Goal: Complete application form

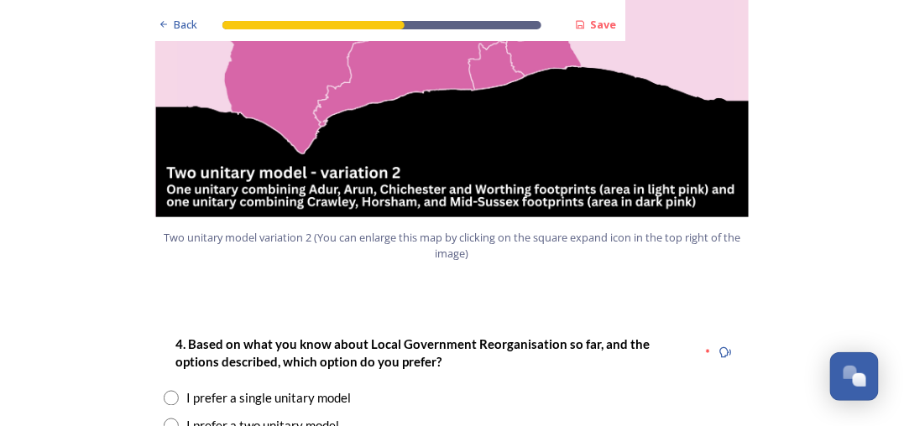
scroll to position [2097, 0]
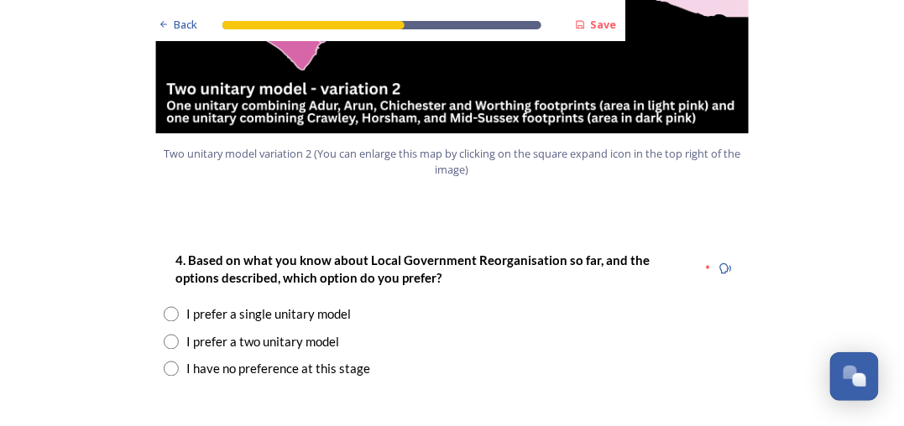
click at [164, 307] on input "radio" at bounding box center [171, 314] width 15 height 15
radio input "true"
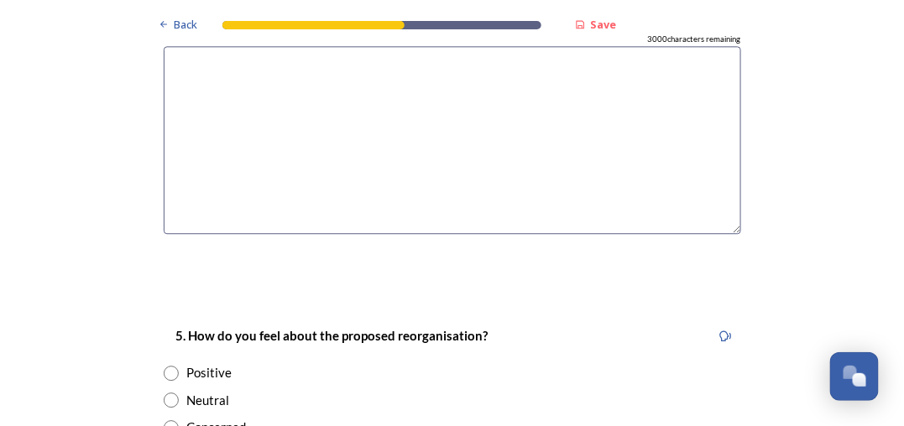
scroll to position [2769, 0]
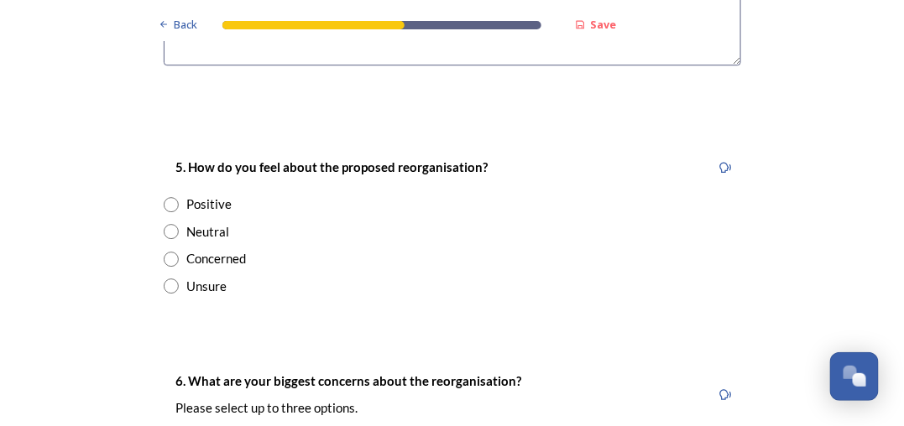
click at [165, 279] on input "radio" at bounding box center [171, 286] width 15 height 15
radio input "true"
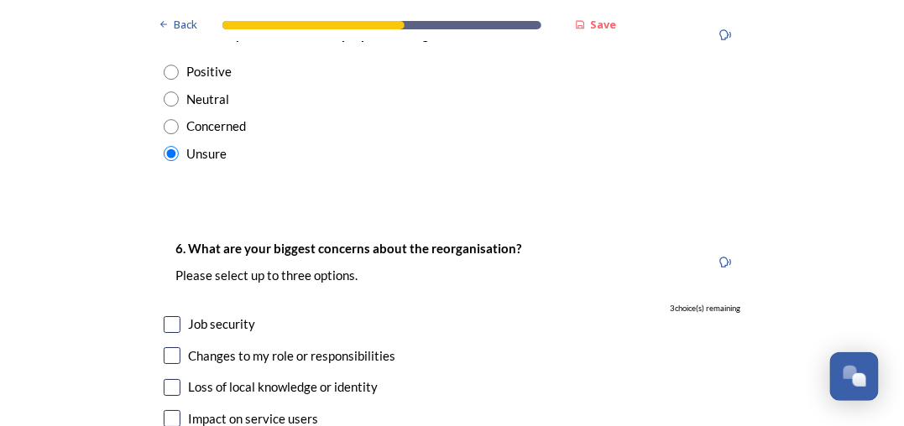
scroll to position [2936, 0]
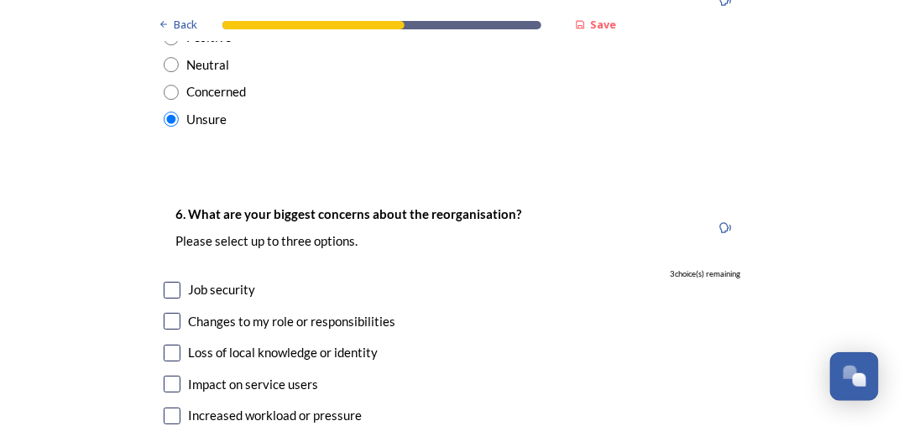
click at [164, 313] on input "checkbox" at bounding box center [172, 321] width 17 height 17
checkbox input "true"
click at [164, 376] on input "checkbox" at bounding box center [172, 384] width 17 height 17
checkbox input "true"
click at [166, 345] on input "checkbox" at bounding box center [172, 353] width 17 height 17
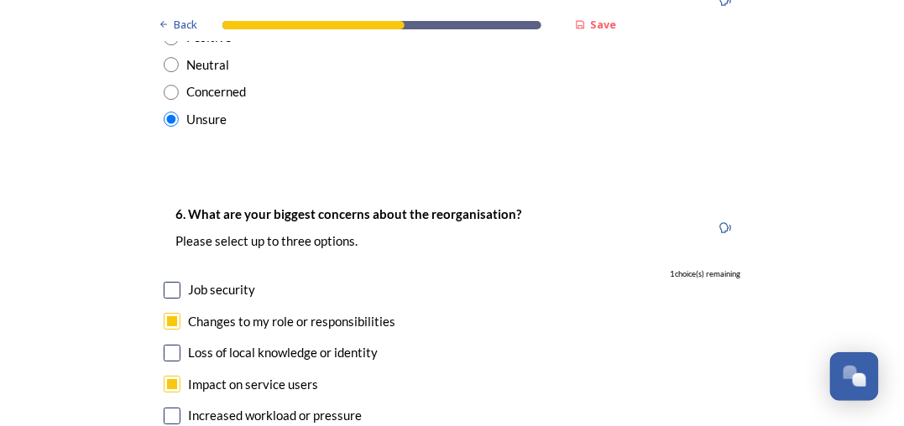
checkbox input "true"
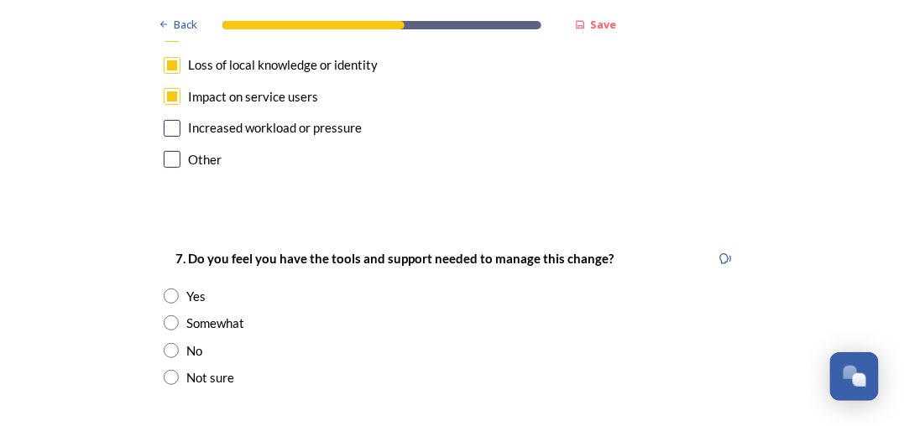
scroll to position [3271, 0]
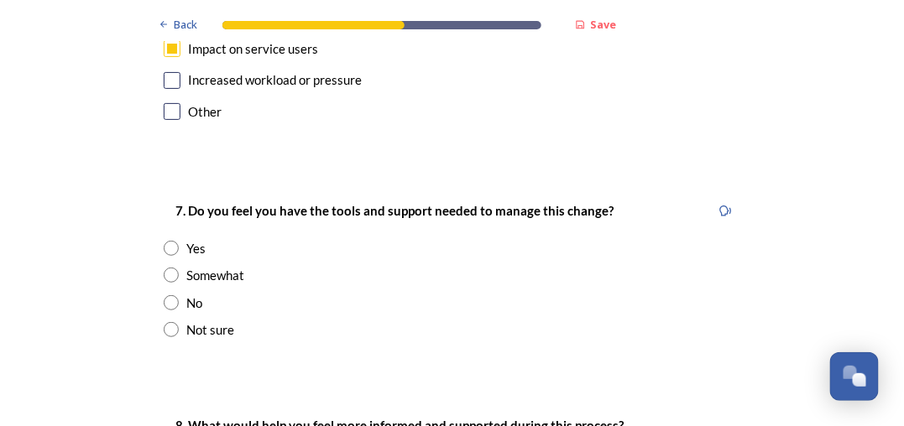
click at [164, 322] on input "radio" at bounding box center [171, 329] width 15 height 15
radio input "true"
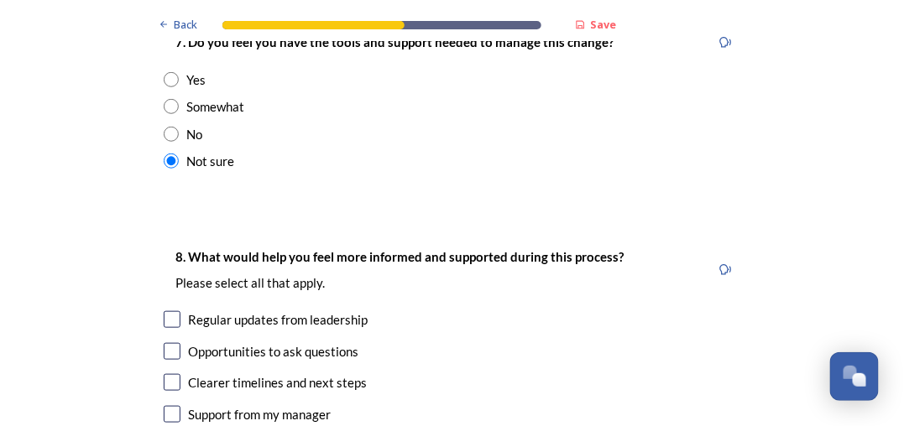
scroll to position [3524, 0]
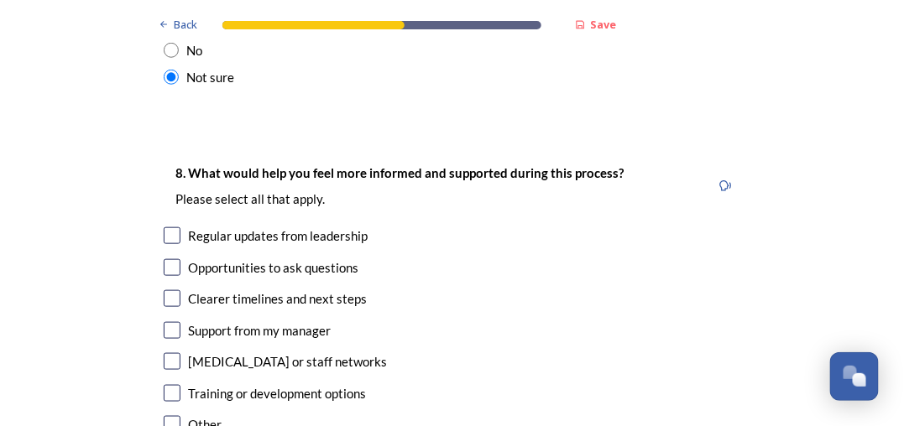
click at [164, 227] on input "checkbox" at bounding box center [172, 235] width 17 height 17
checkbox input "true"
click at [164, 290] on input "checkbox" at bounding box center [172, 298] width 17 height 17
checkbox input "true"
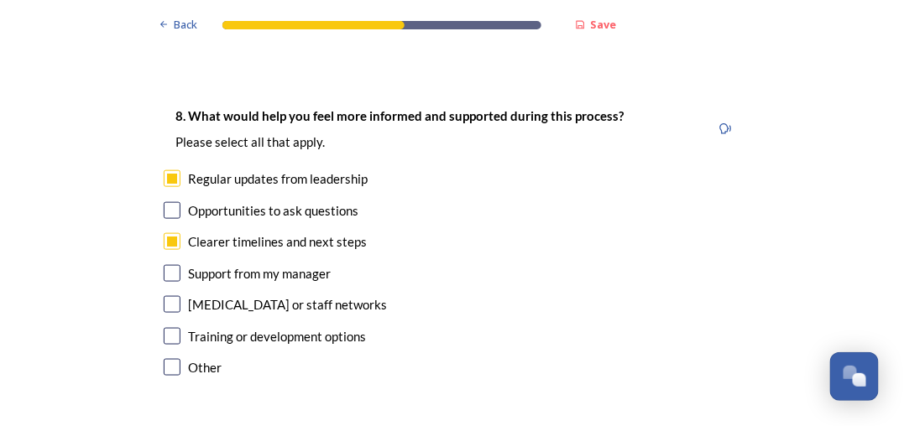
scroll to position [3607, 0]
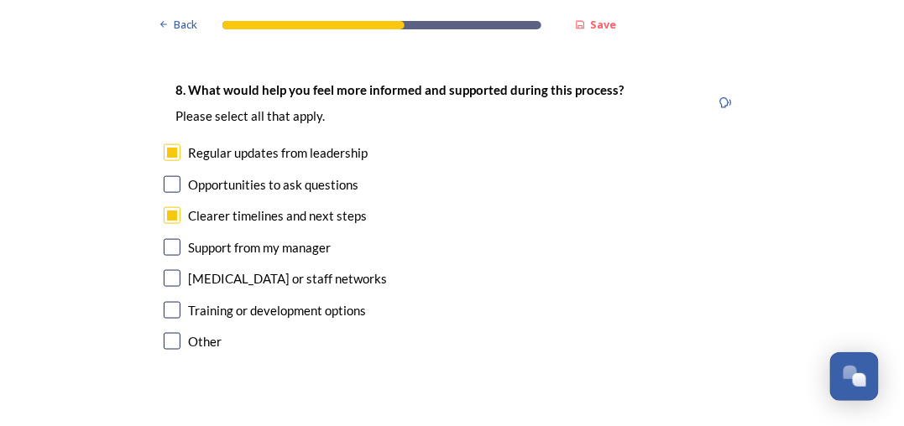
click at [169, 302] on input "checkbox" at bounding box center [172, 310] width 17 height 17
checkbox input "true"
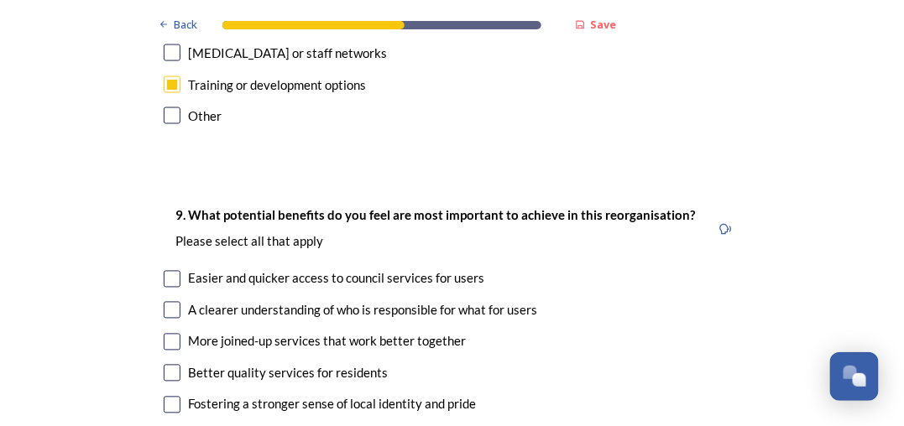
scroll to position [3942, 0]
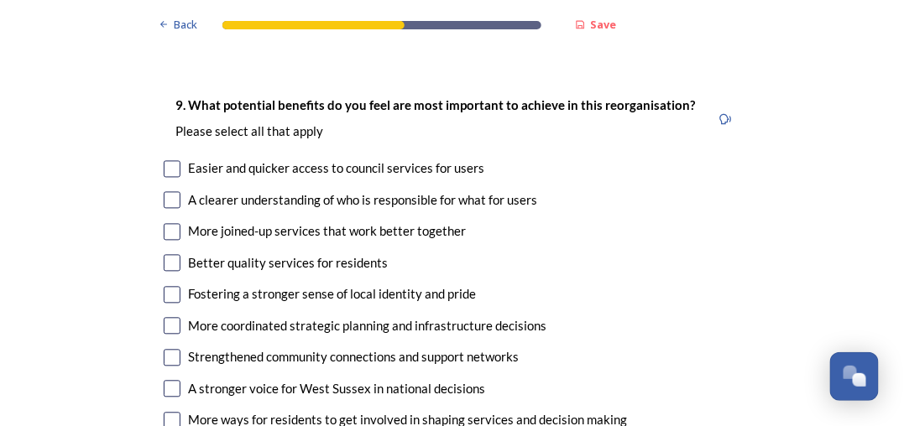
click at [164, 161] on input "checkbox" at bounding box center [172, 169] width 17 height 17
checkbox input "true"
click at [164, 192] on input "checkbox" at bounding box center [172, 200] width 17 height 17
checkbox input "true"
click at [166, 224] on input "checkbox" at bounding box center [172, 232] width 17 height 17
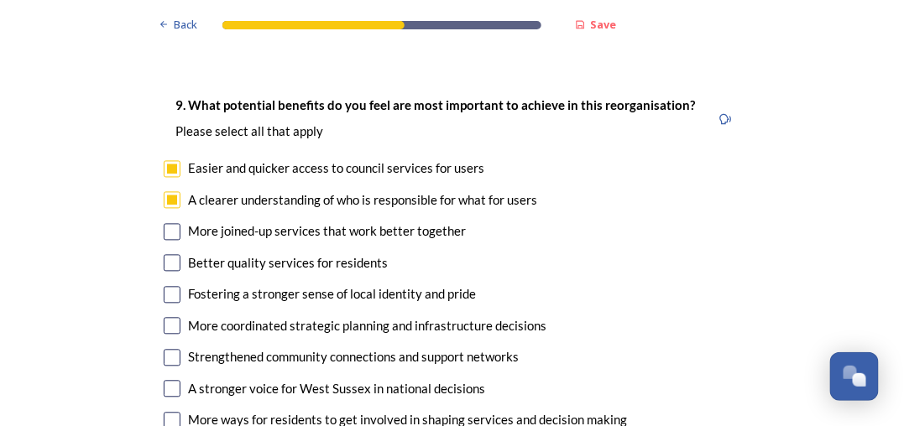
checkbox input "true"
click at [164, 255] on input "checkbox" at bounding box center [172, 263] width 17 height 17
checkbox input "true"
click at [164, 287] on input "checkbox" at bounding box center [172, 295] width 17 height 17
checkbox input "true"
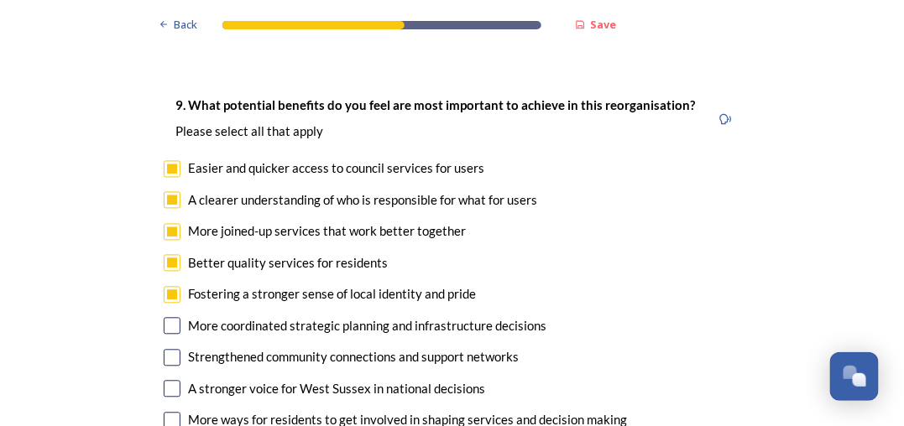
scroll to position [4027, 0]
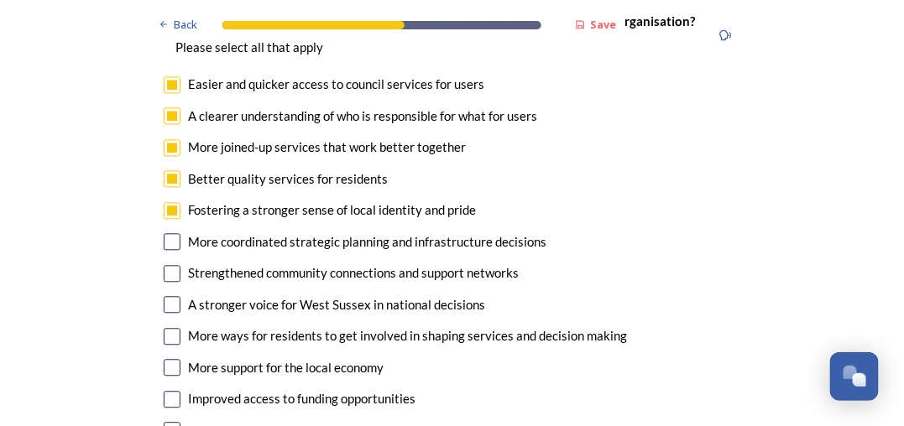
click at [167, 233] on input "checkbox" at bounding box center [172, 241] width 17 height 17
checkbox input "true"
click at [164, 265] on input "checkbox" at bounding box center [172, 273] width 17 height 17
checkbox input "true"
click at [165, 296] on input "checkbox" at bounding box center [172, 304] width 17 height 17
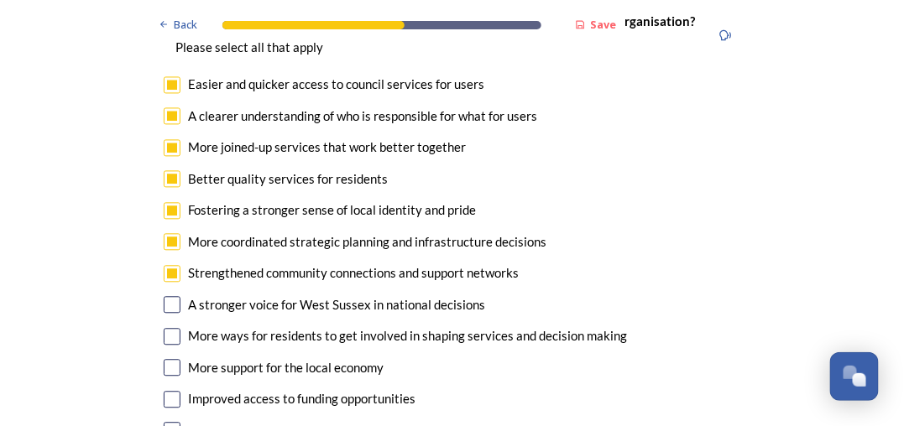
checkbox input "true"
click at [164, 328] on input "checkbox" at bounding box center [172, 336] width 17 height 17
checkbox input "true"
click at [171, 359] on input "checkbox" at bounding box center [172, 367] width 17 height 17
checkbox input "true"
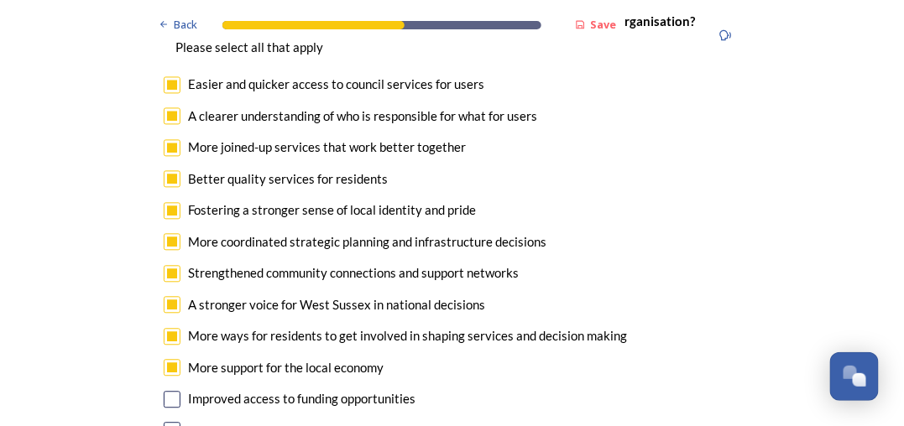
click at [170, 391] on input "checkbox" at bounding box center [172, 399] width 17 height 17
checkbox input "true"
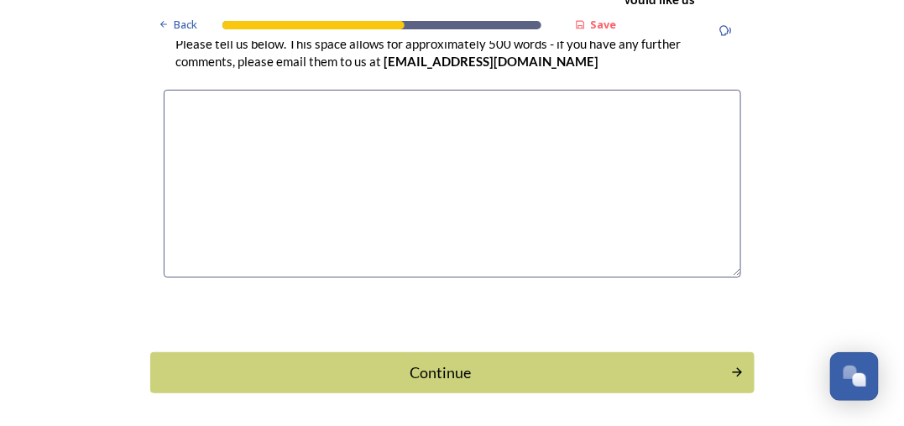
scroll to position [4980, 0]
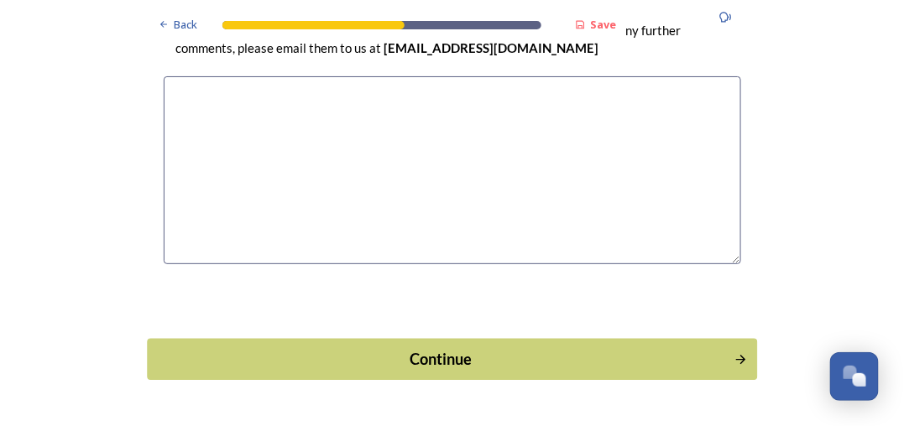
click at [612, 348] on div "Continue" at bounding box center [440, 359] width 568 height 23
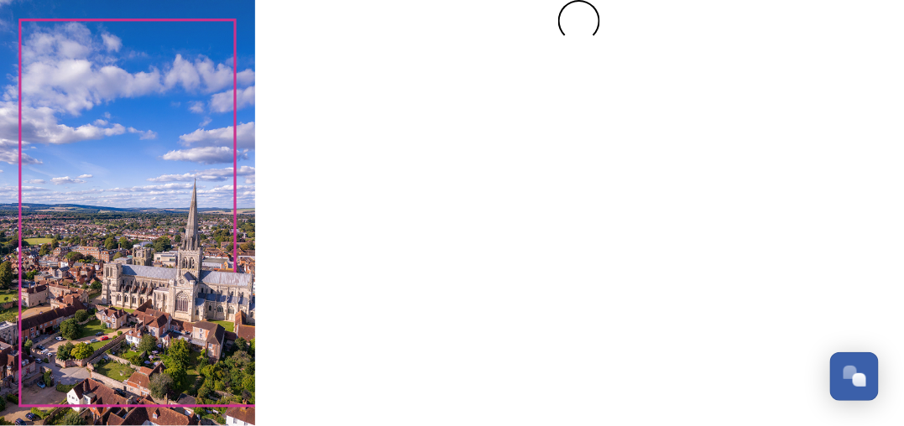
scroll to position [0, 0]
